Goal: Find specific fact: Find specific fact

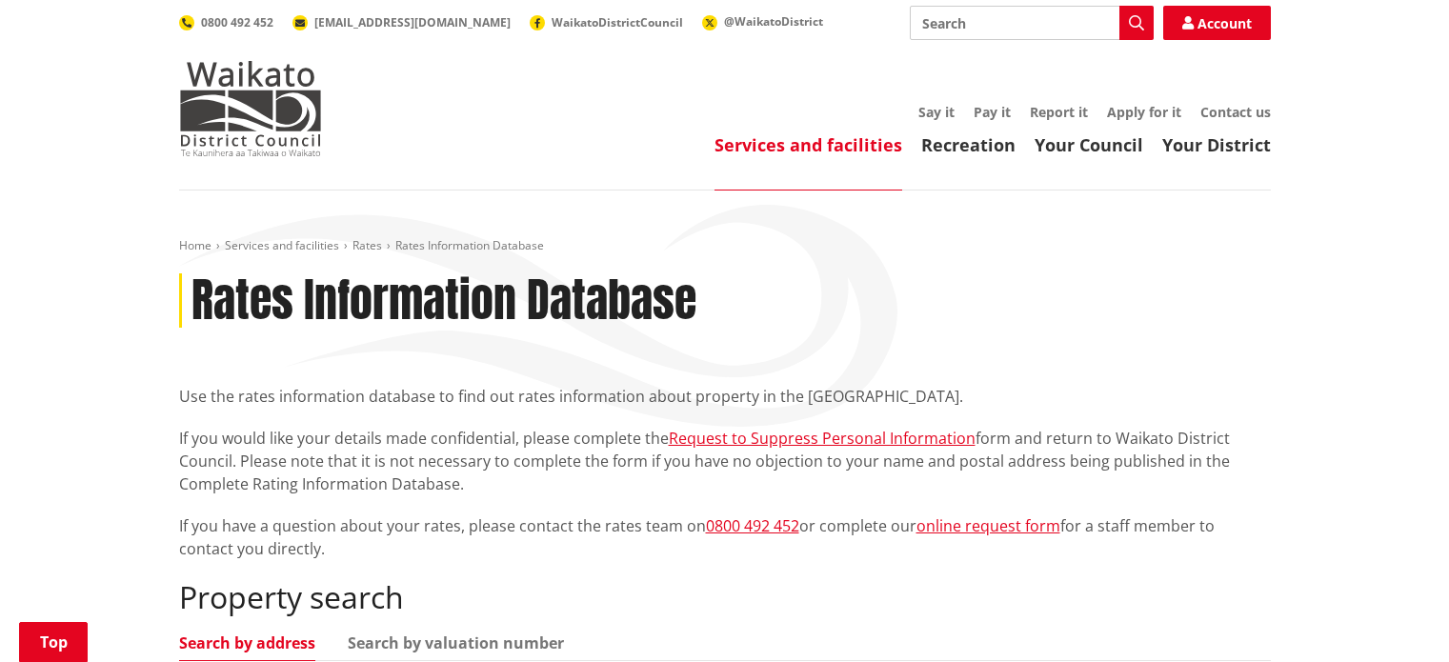
scroll to position [323, 0]
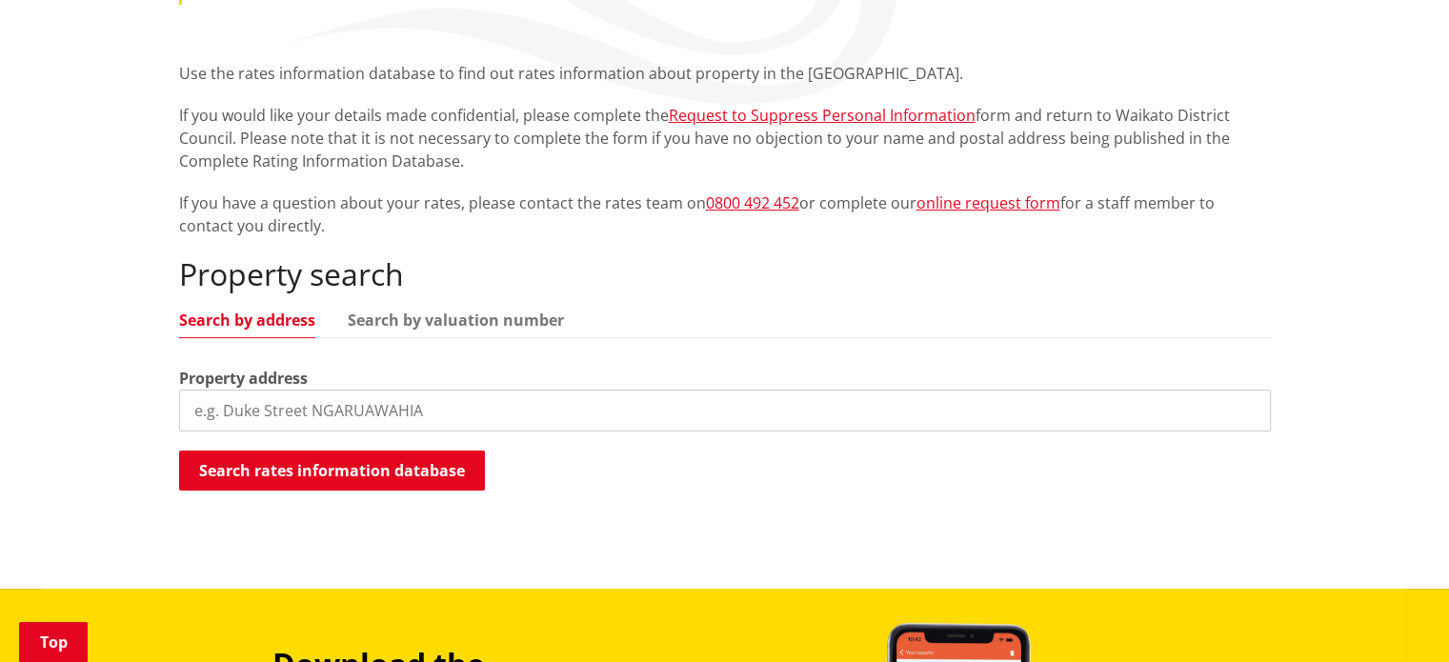
click at [400, 399] on input "search" at bounding box center [725, 411] width 1092 height 42
type input "3 mcgifford"
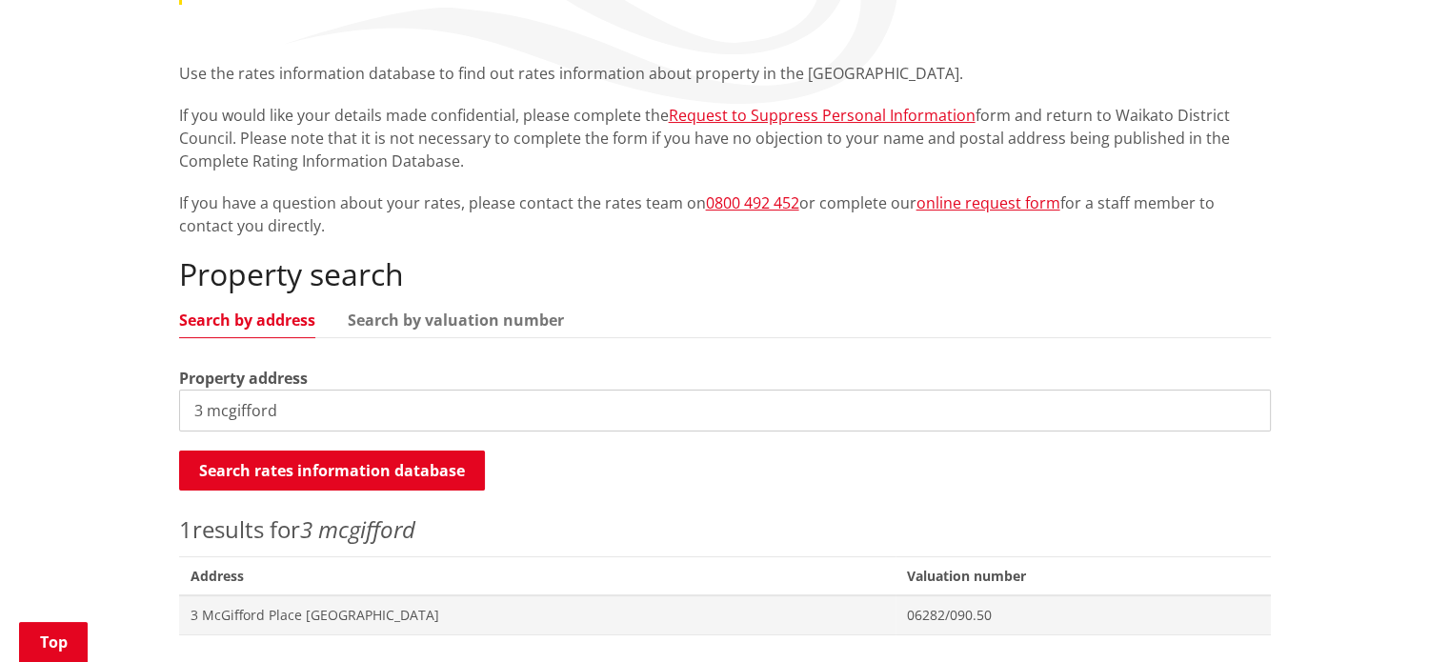
scroll to position [634, 0]
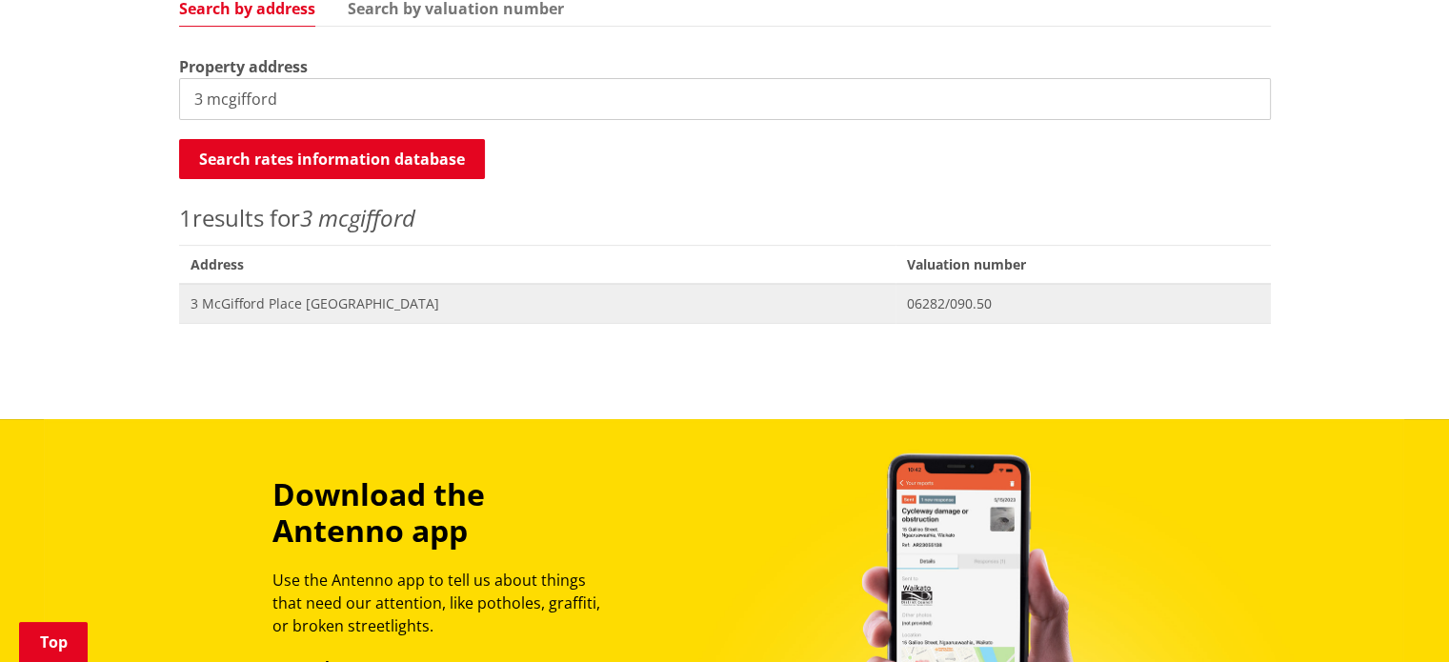
click at [343, 294] on span "3 McGifford Place [GEOGRAPHIC_DATA]" at bounding box center [538, 303] width 694 height 19
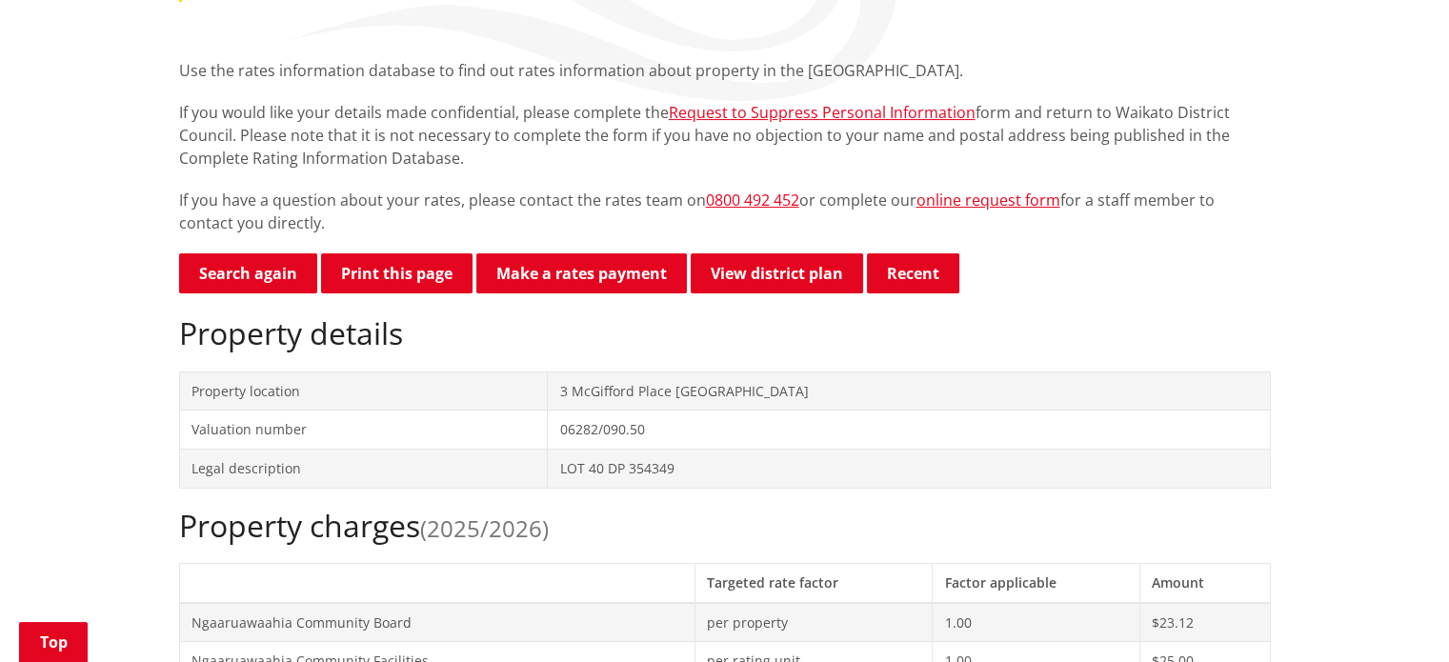
scroll to position [304, 0]
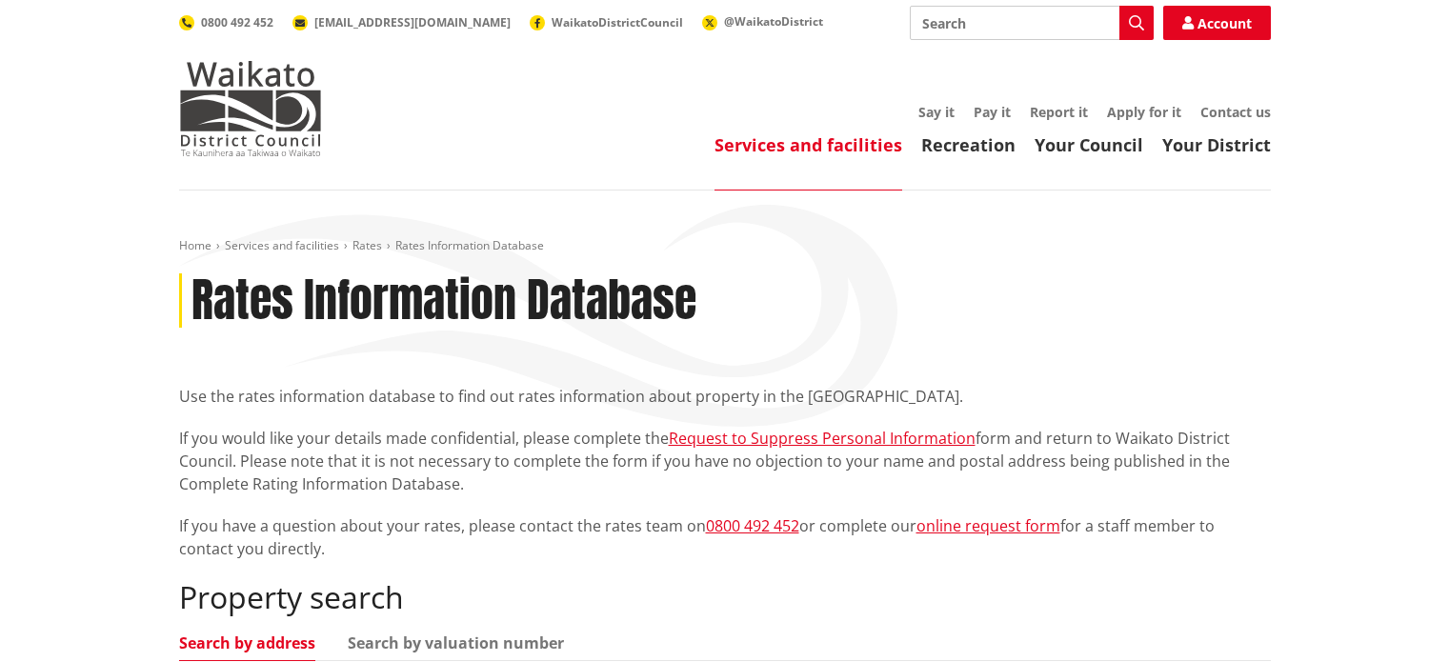
scroll to position [634, 0]
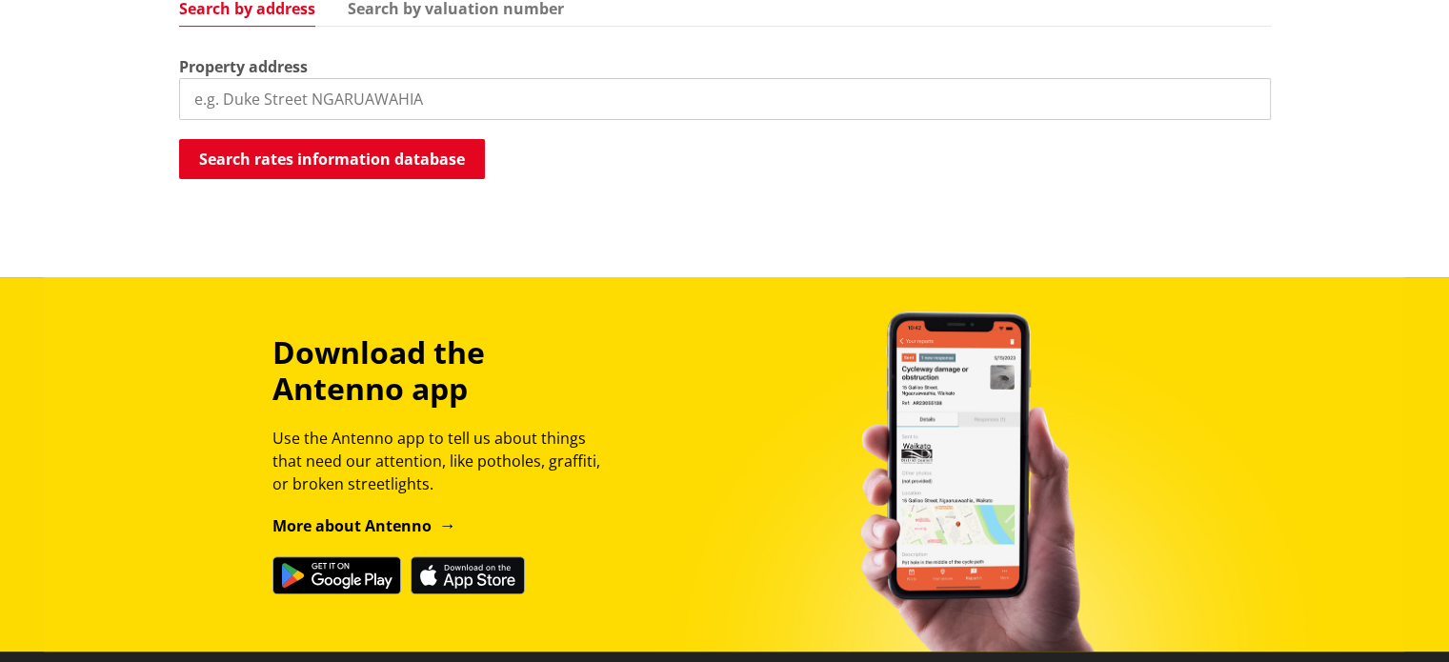
click at [279, 93] on input "search" at bounding box center [725, 99] width 1092 height 42
type input "5 mcgifford"
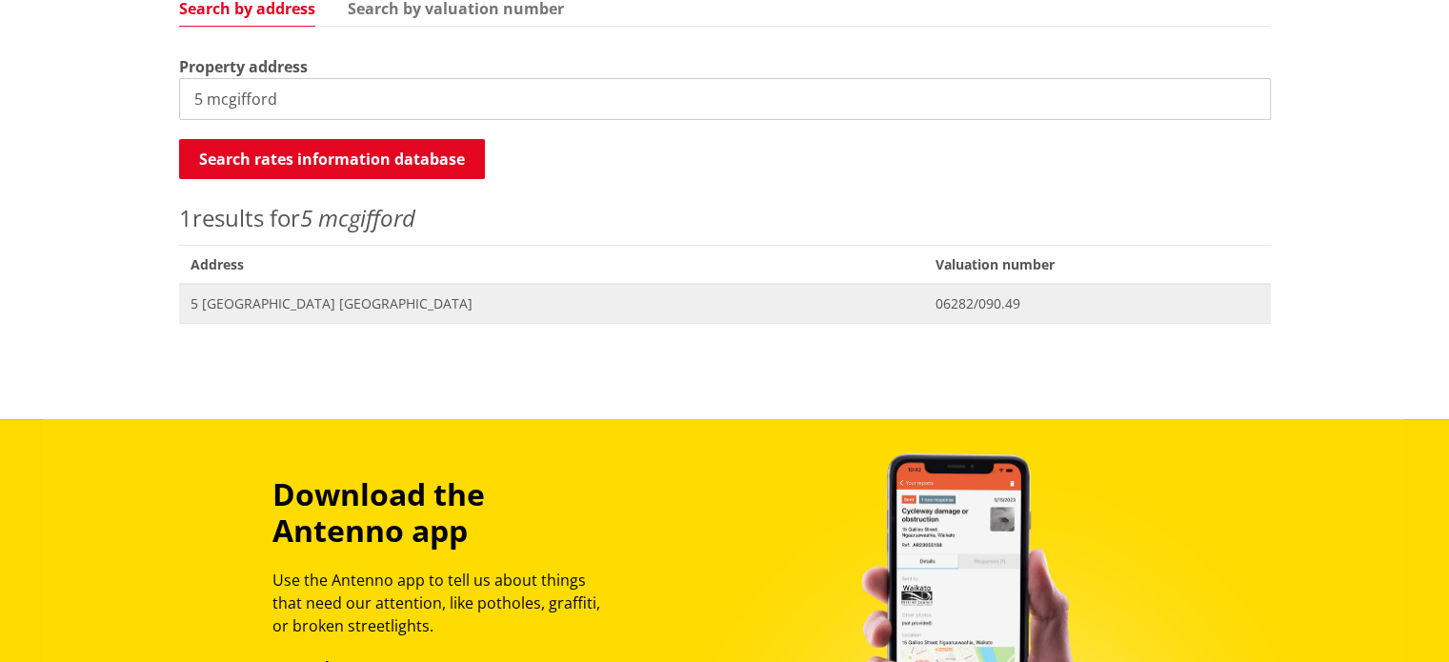
click at [297, 294] on span "5 McGifford Place NGARUAWAHIA" at bounding box center [552, 303] width 722 height 19
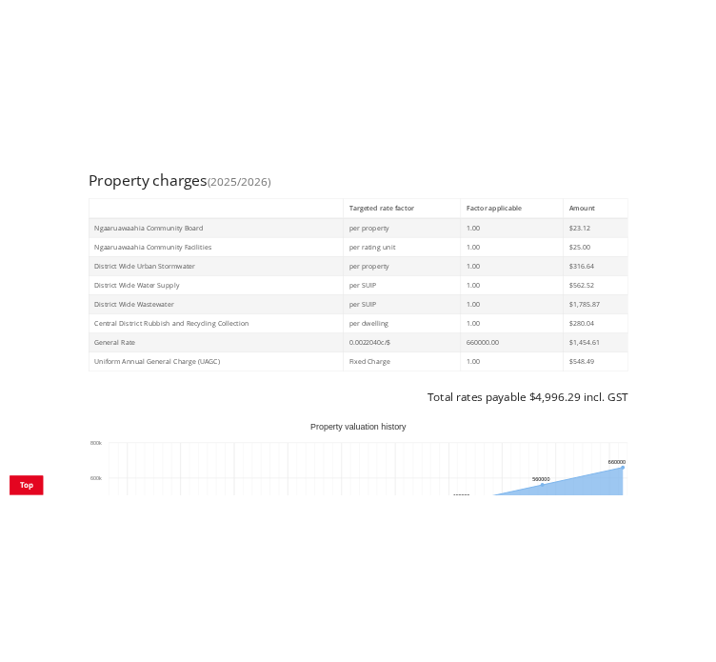
scroll to position [823, 0]
